Goal: Check status: Check status

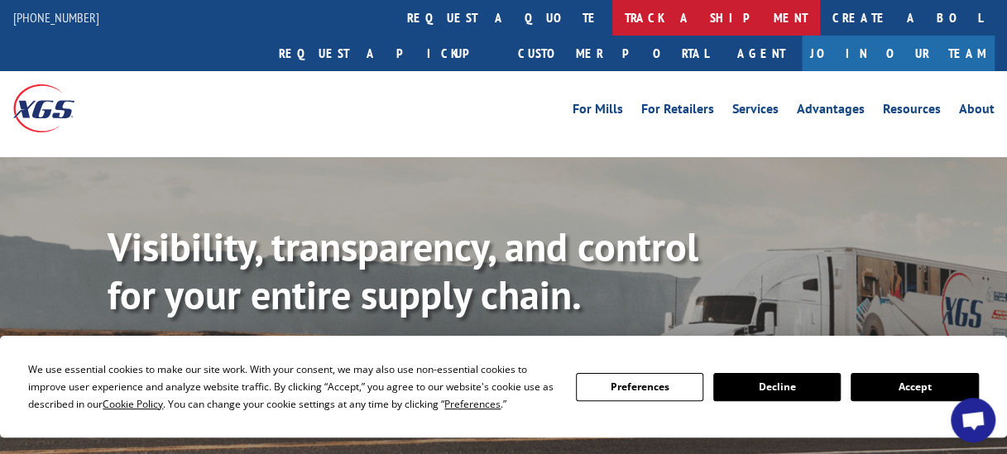
click at [612, 18] on link "track a shipment" at bounding box center [716, 18] width 208 height 36
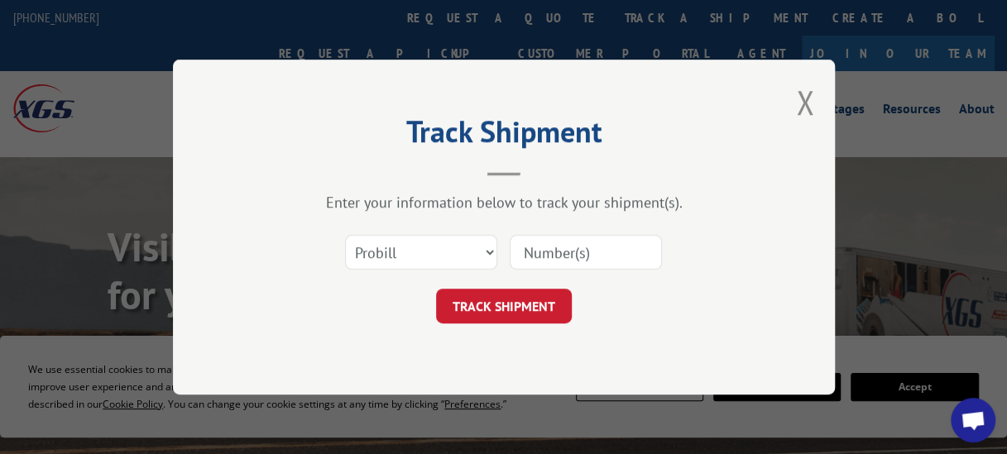
click at [593, 253] on input at bounding box center [586, 252] width 152 height 35
paste input "17009408"
type input "17009408"
click at [522, 304] on button "TRACK SHIPMENT" at bounding box center [504, 306] width 136 height 35
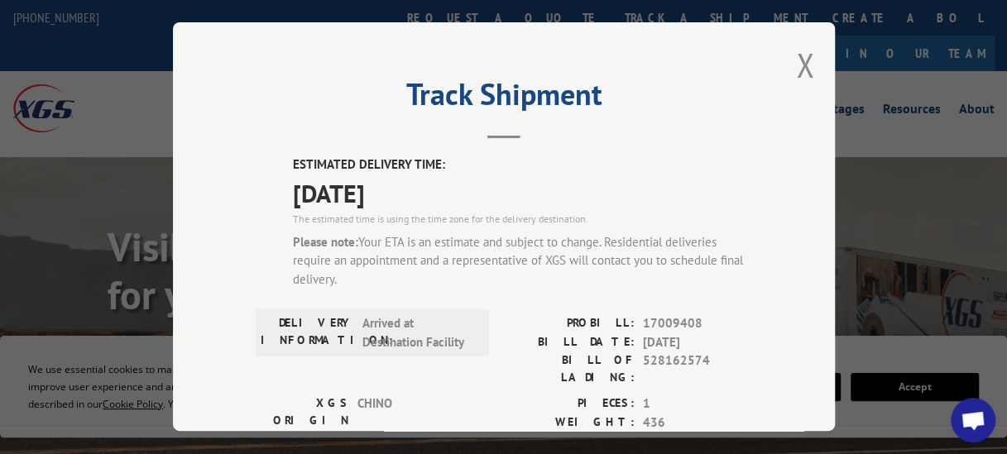
click at [786, 63] on div "Track Shipment ESTIMATED DELIVERY TIME: [DATE] The estimated time is using the …" at bounding box center [504, 226] width 662 height 409
click at [797, 66] on button "Close modal" at bounding box center [805, 65] width 18 height 44
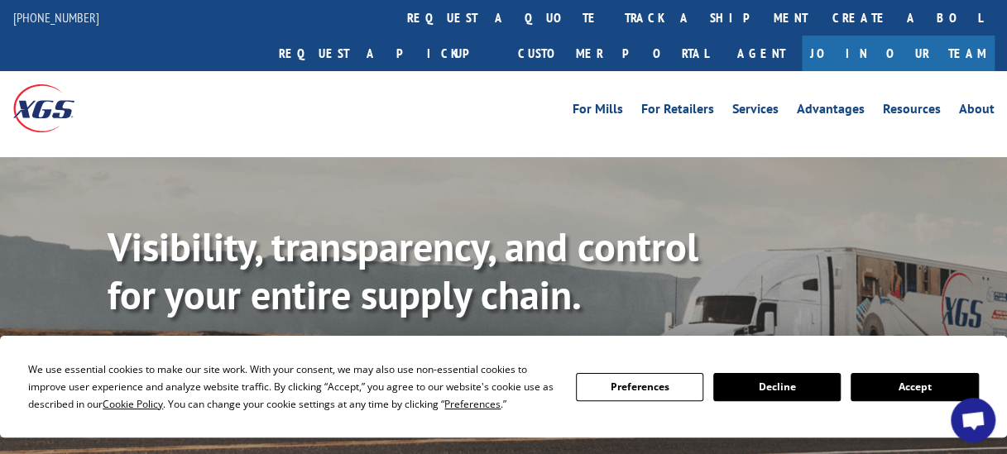
click at [706, 231] on p "Visibility, transparency, and control for your entire supply chain." at bounding box center [411, 270] width 607 height 95
click at [802, 36] on link "Agent" at bounding box center [761, 54] width 81 height 36
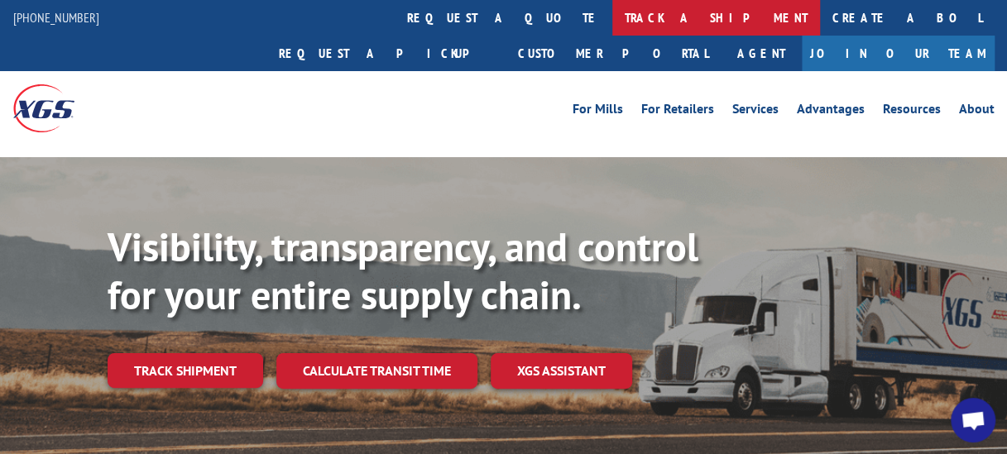
click at [612, 31] on link "track a shipment" at bounding box center [716, 18] width 208 height 36
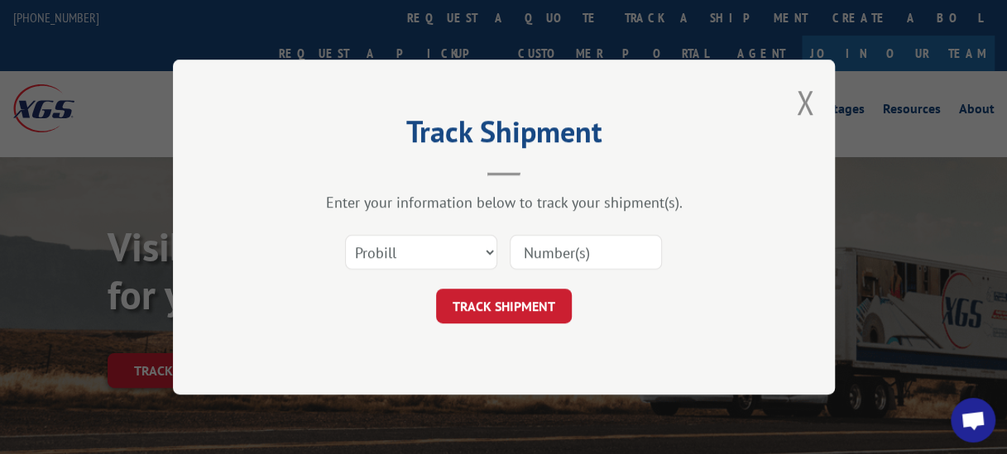
click at [540, 258] on input at bounding box center [586, 252] width 152 height 35
click at [223, 188] on div "Track Shipment Enter your information below to track your shipment(s). Select c…" at bounding box center [504, 227] width 662 height 335
paste input "17009408"
type input "17009408"
click at [529, 290] on button "TRACK SHIPMENT" at bounding box center [504, 306] width 136 height 35
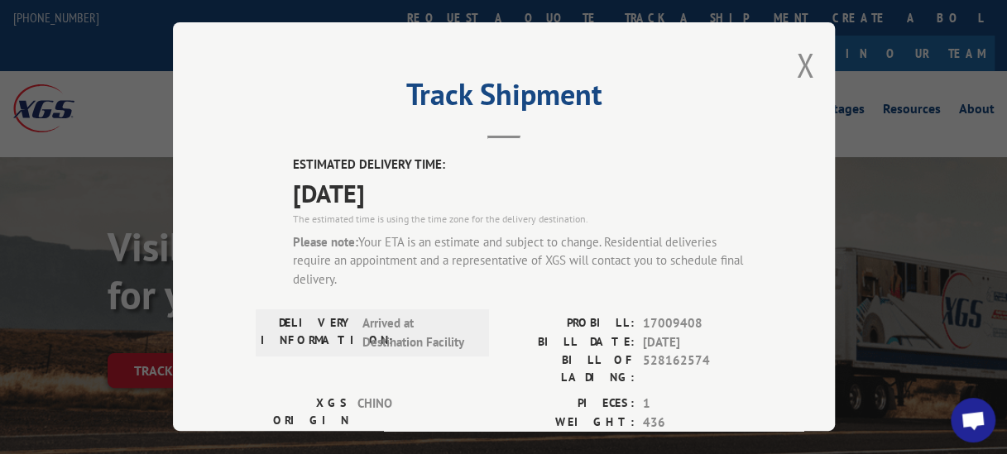
click at [808, 68] on div "Track Shipment ESTIMATED DELIVERY TIME: [DATE] The estimated time is using the …" at bounding box center [504, 226] width 662 height 409
